Goal: Information Seeking & Learning: Learn about a topic

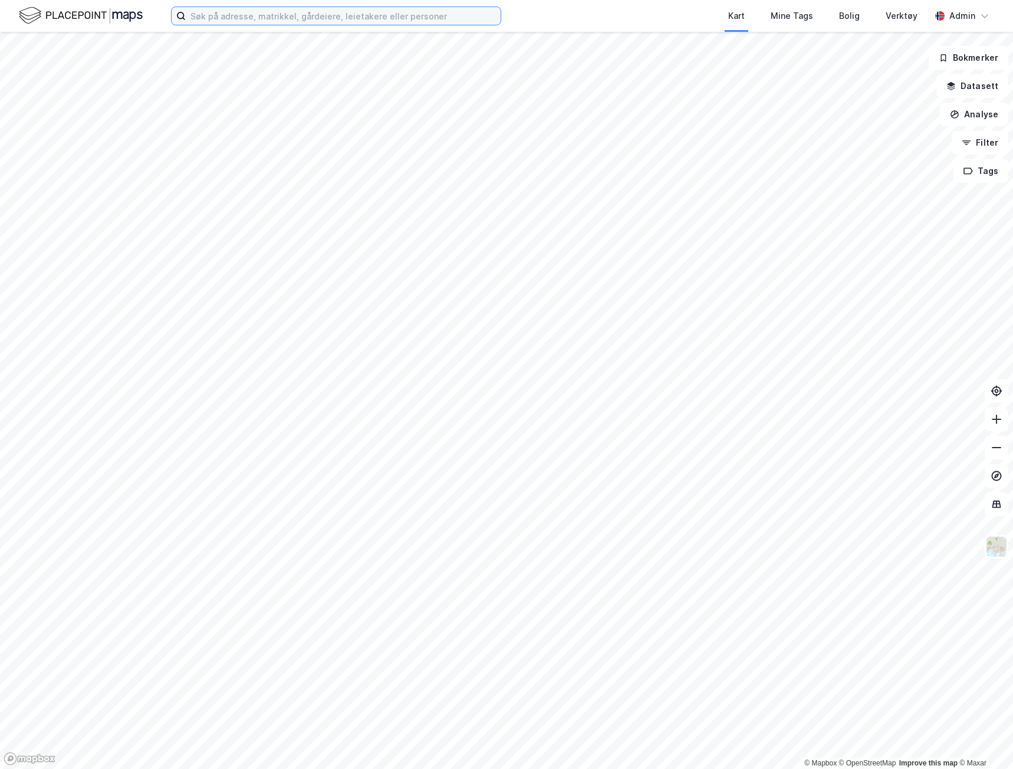
click at [271, 14] on input at bounding box center [343, 16] width 315 height 18
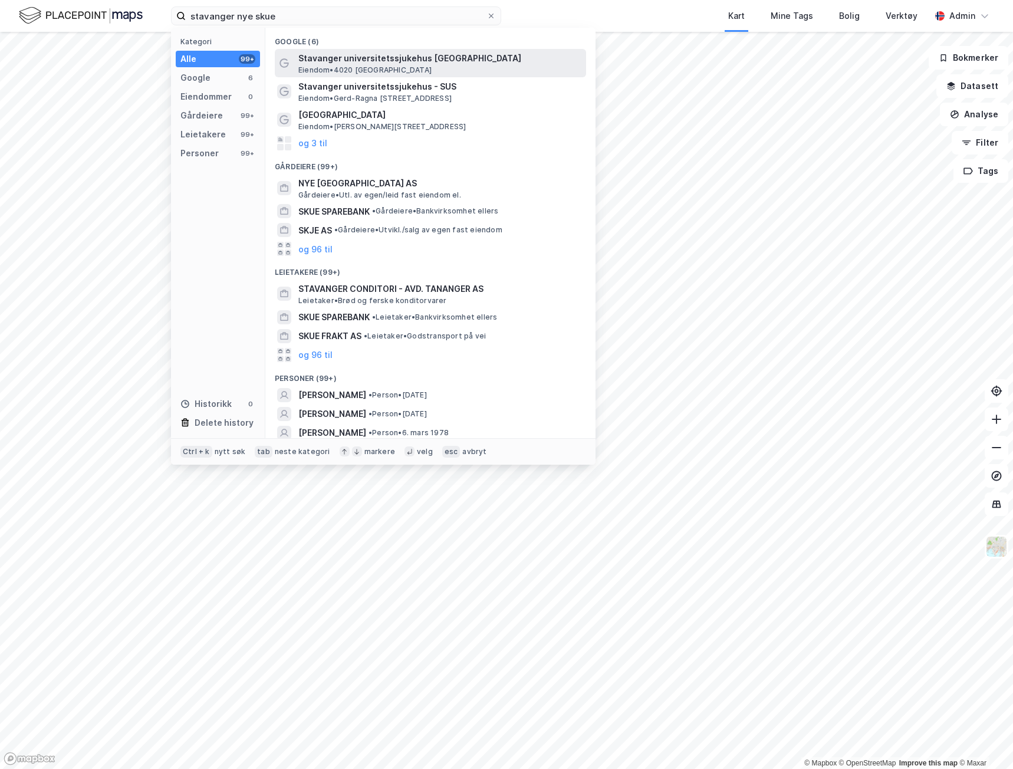
click at [393, 63] on span "Stavanger universitetssjukehus [GEOGRAPHIC_DATA]" at bounding box center [439, 58] width 283 height 14
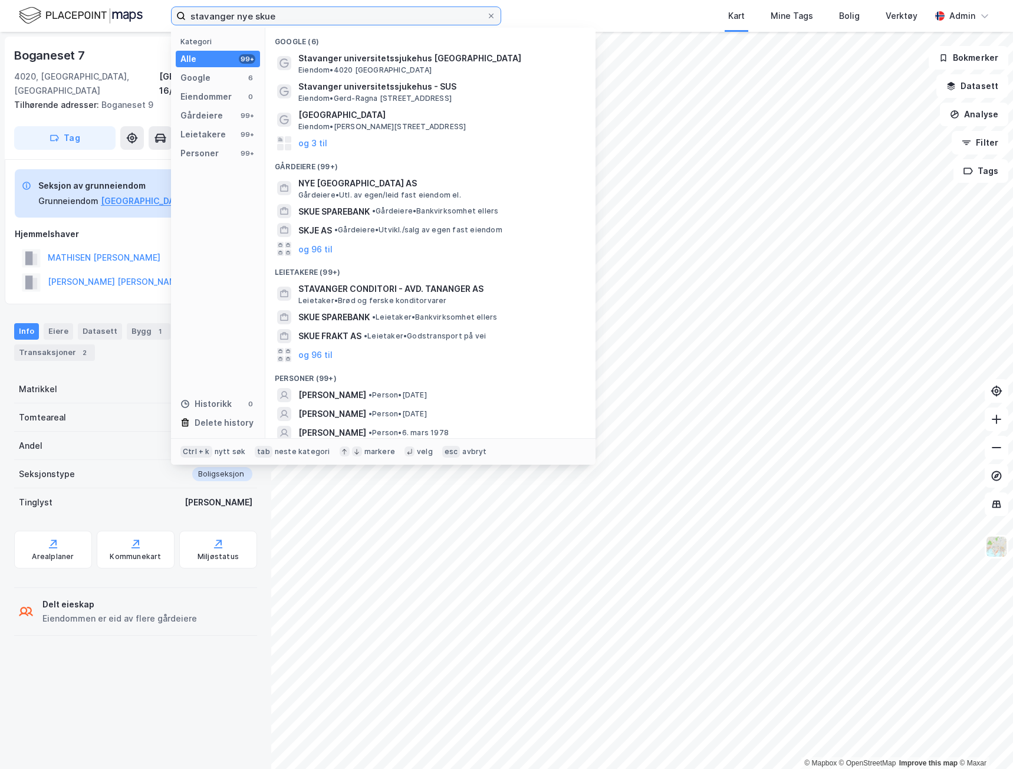
click at [297, 17] on input "stavanger nye skue" at bounding box center [336, 16] width 301 height 18
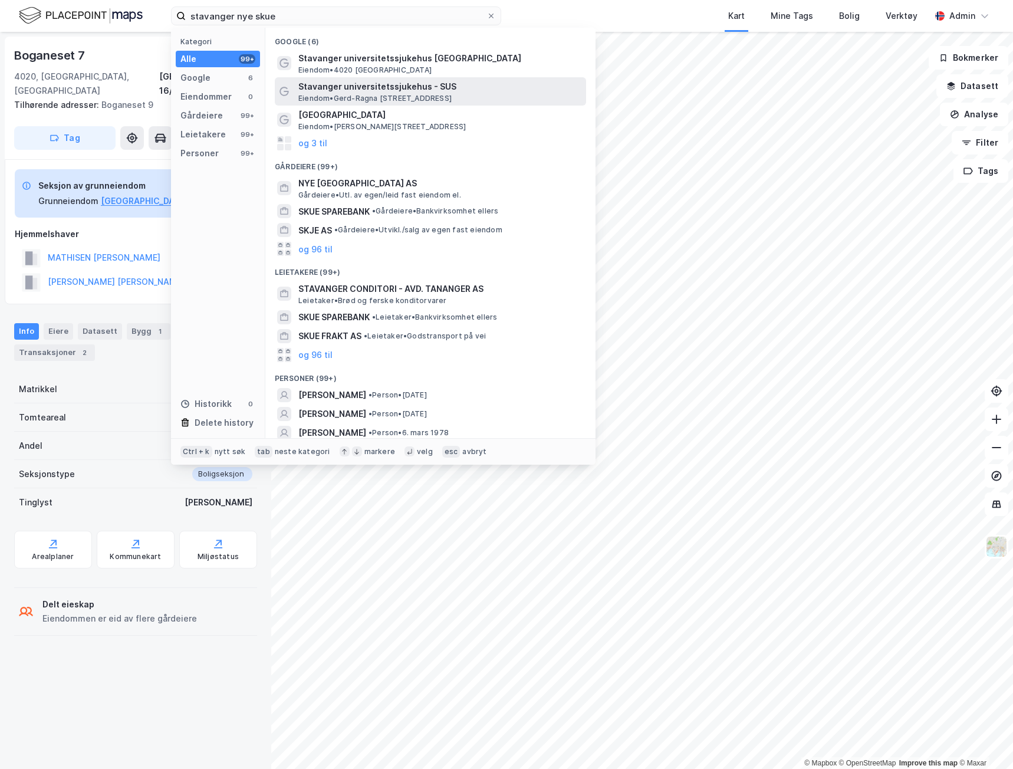
click at [315, 94] on span "Eiendom • Gerd-[STREET_ADDRESS]" at bounding box center [374, 98] width 153 height 9
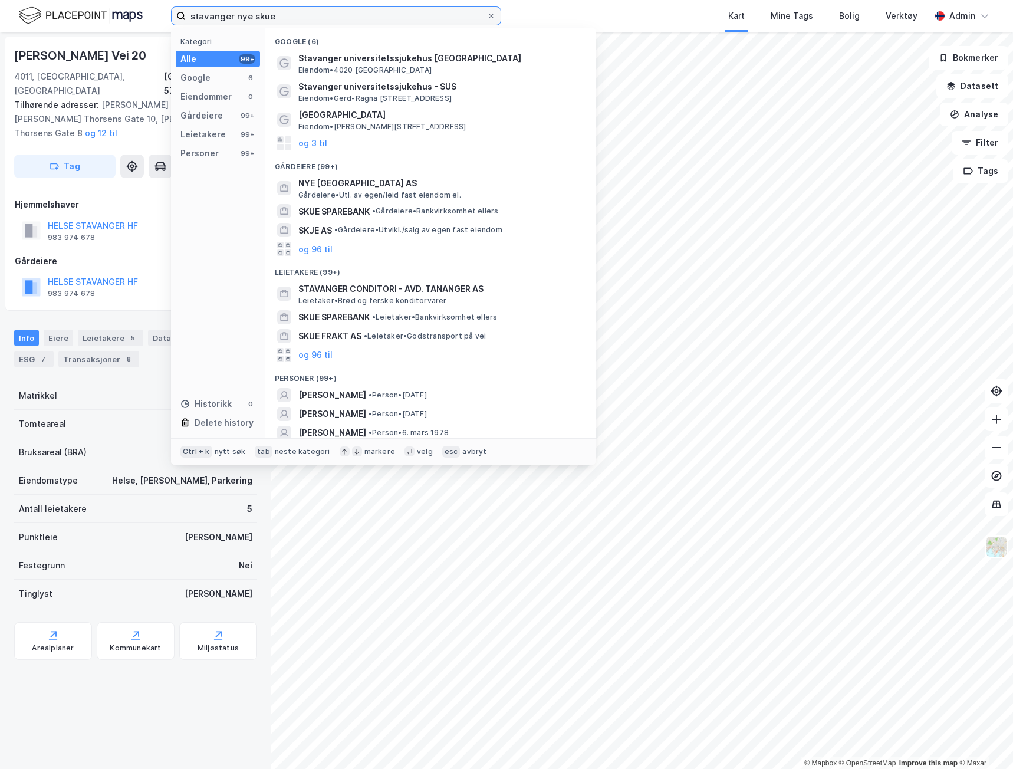
drag, startPoint x: 300, startPoint y: 17, endPoint x: 117, endPoint y: 16, distance: 182.8
click at [117, 16] on div "stavanger nye skue Kategori Alle 99+ Google 6 Eiendommer 0 Gårdeiere 99+ Leieta…" at bounding box center [506, 16] width 1013 height 32
paste input "SUS Ullandhaug"
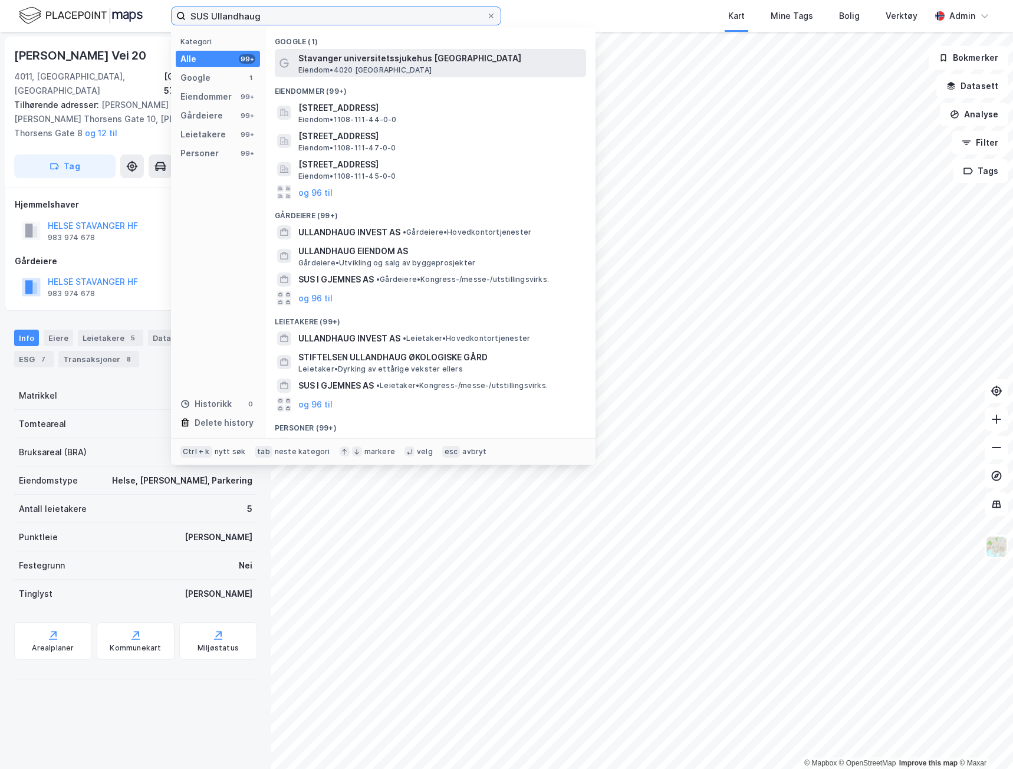
type input "SUS Ullandhaug"
click at [340, 63] on span "Stavanger universitetssjukehus [GEOGRAPHIC_DATA]" at bounding box center [439, 58] width 283 height 14
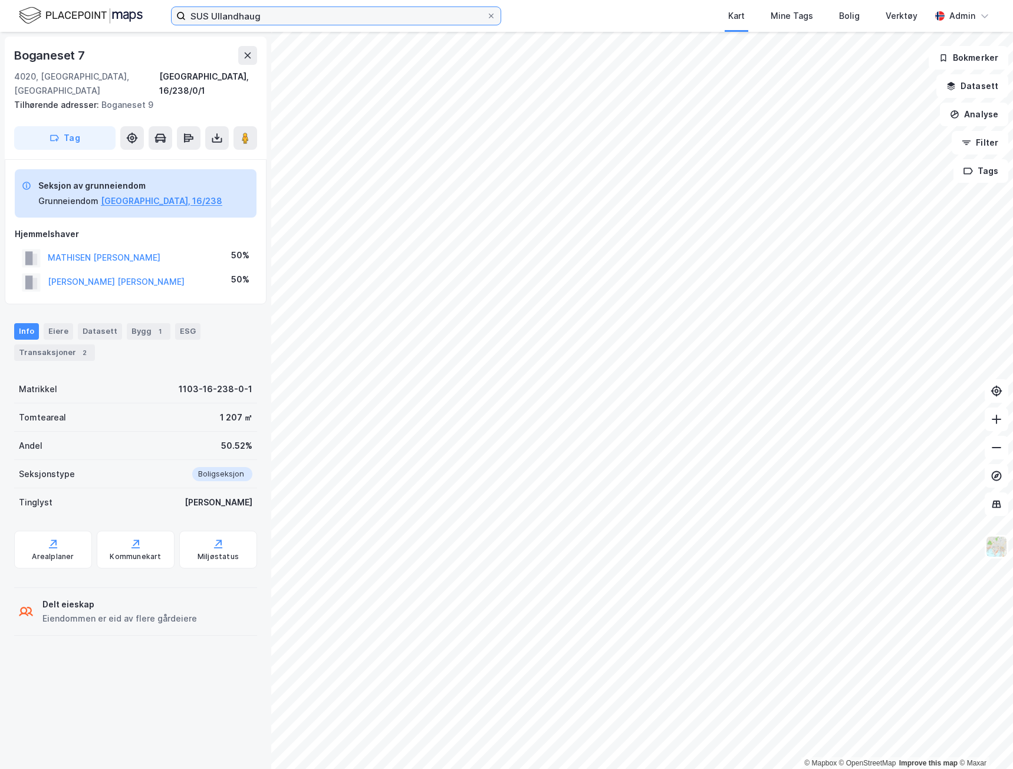
click at [298, 21] on input "SUS Ullandhaug" at bounding box center [336, 16] width 301 height 18
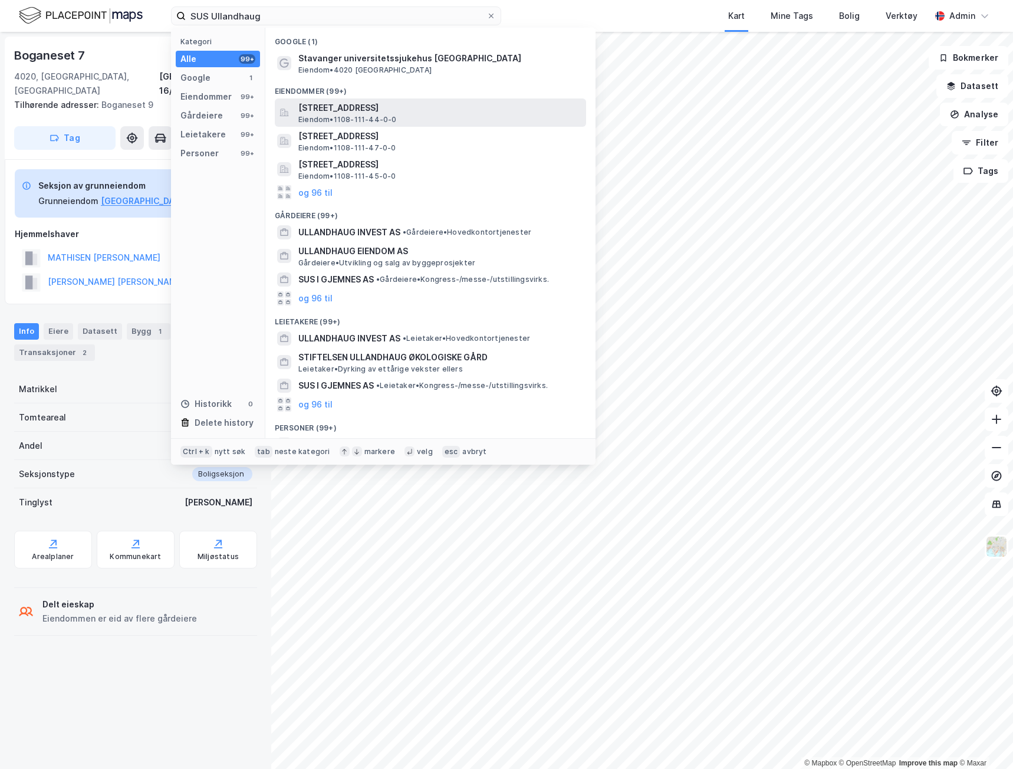
click at [303, 113] on span "[STREET_ADDRESS]" at bounding box center [439, 108] width 283 height 14
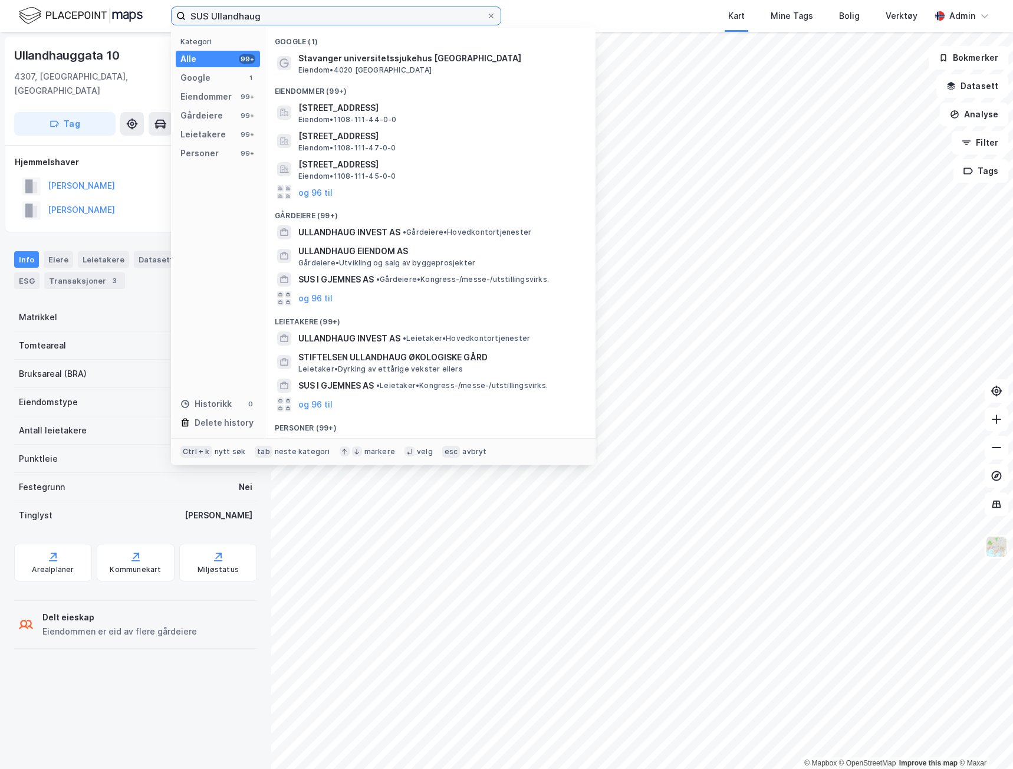
click at [311, 20] on input "SUS Ullandhaug" at bounding box center [336, 16] width 301 height 18
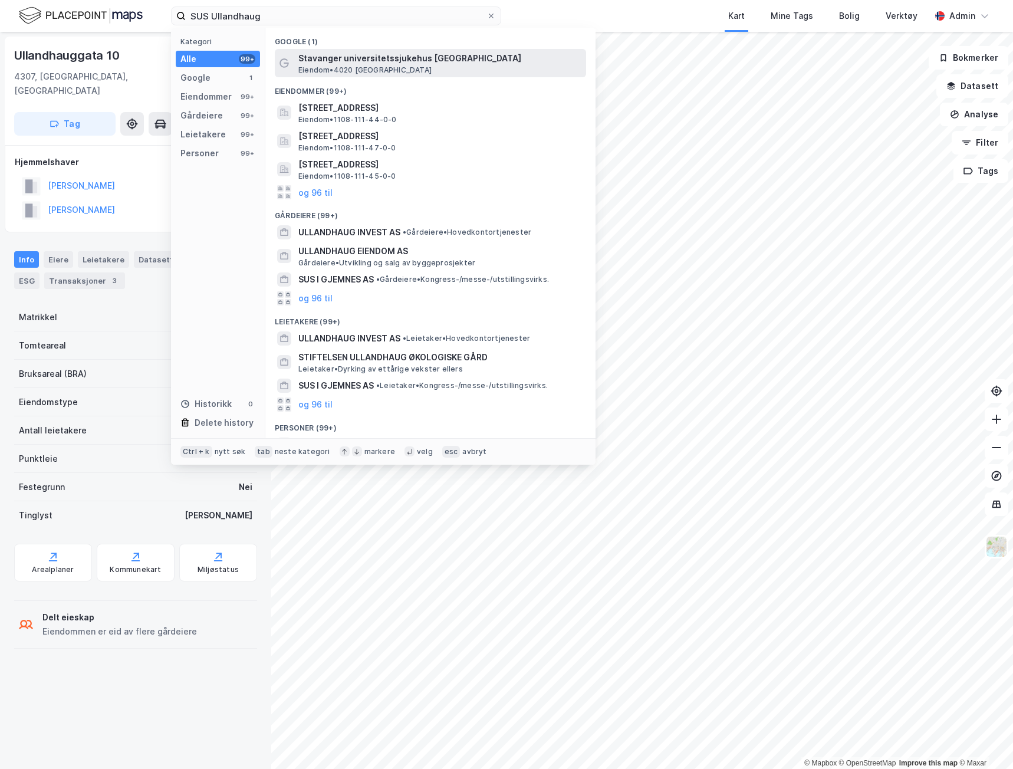
click at [331, 69] on span "Eiendom • 4020 [GEOGRAPHIC_DATA]" at bounding box center [364, 69] width 133 height 9
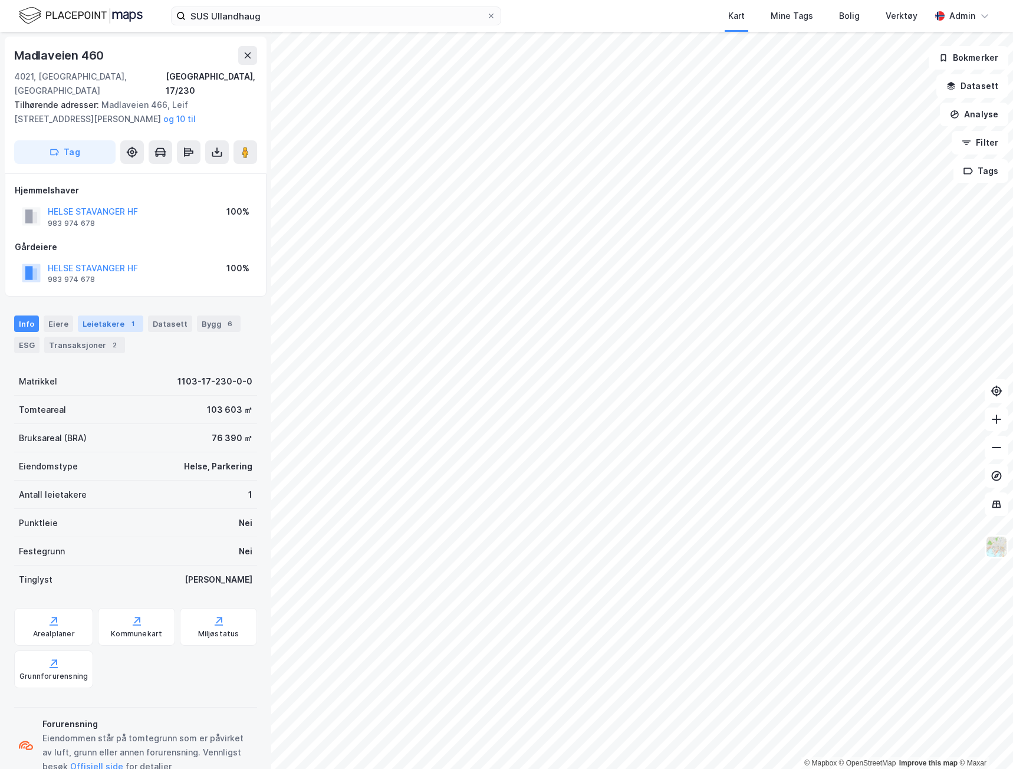
click at [106, 316] on div "Leietakere 1" at bounding box center [110, 324] width 65 height 17
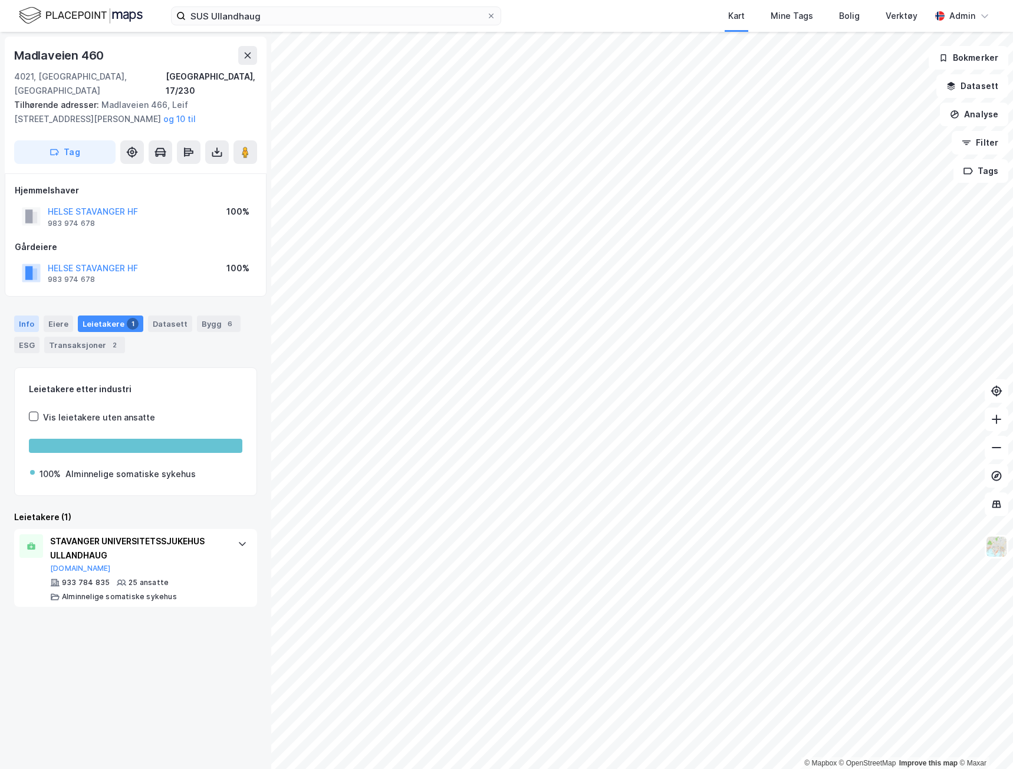
click at [22, 316] on div "Info" at bounding box center [26, 324] width 25 height 17
